Goal: Find specific page/section: Find specific page/section

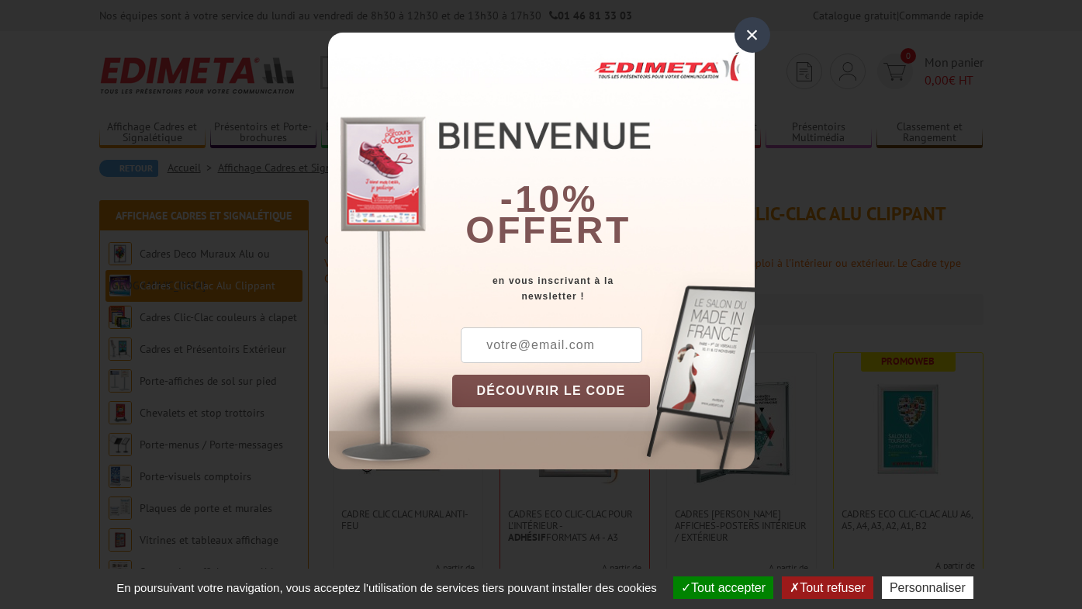
click at [746, 38] on div "×" at bounding box center [752, 35] width 36 height 36
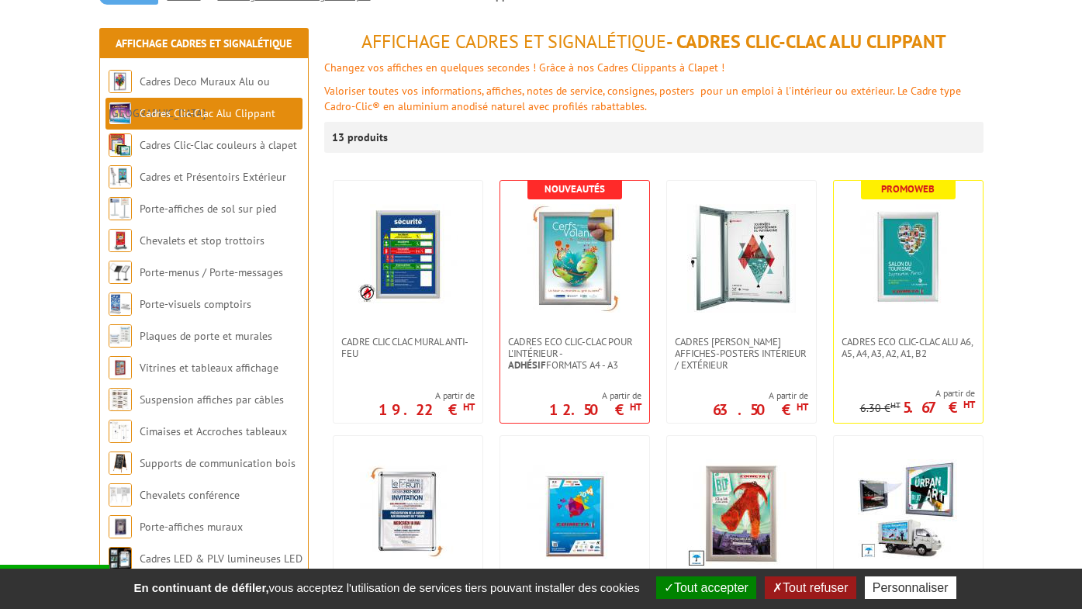
scroll to position [169, 0]
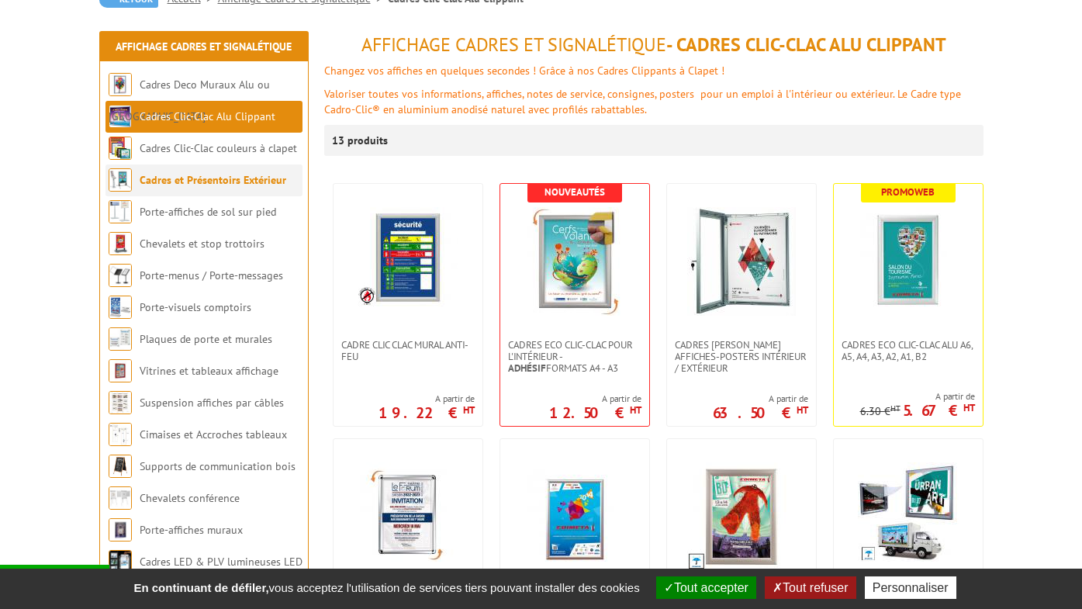
click at [254, 182] on link "Cadres et Présentoirs Extérieur" at bounding box center [213, 180] width 147 height 14
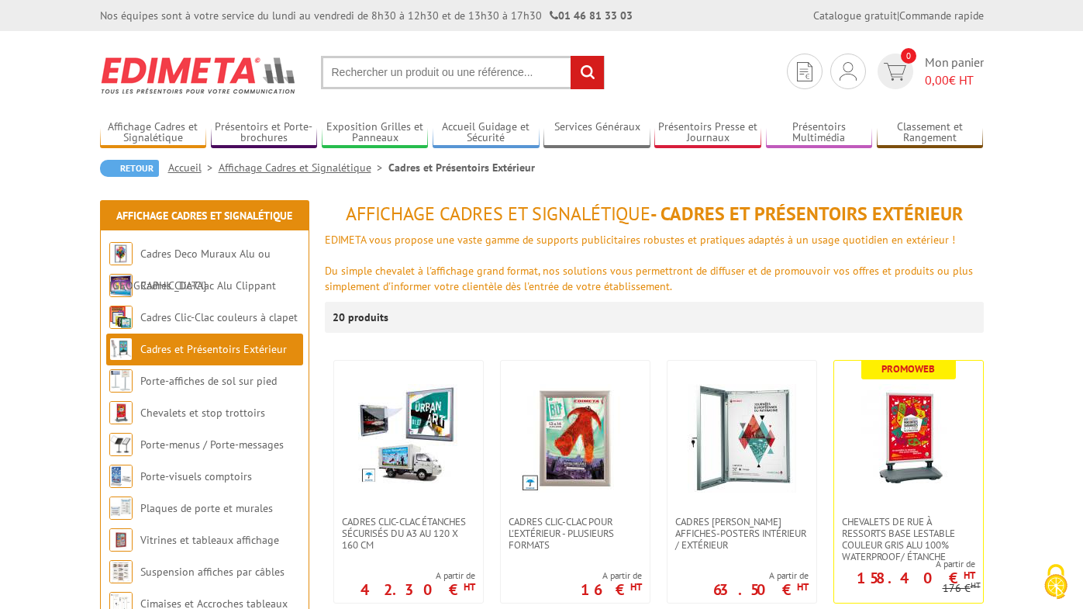
click at [393, 74] on input "text" at bounding box center [463, 72] width 284 height 33
click at [370, 71] on input "text" at bounding box center [463, 72] width 284 height 33
click at [442, 74] on input "text" at bounding box center [463, 72] width 284 height 33
